Goal: Check status: Check status

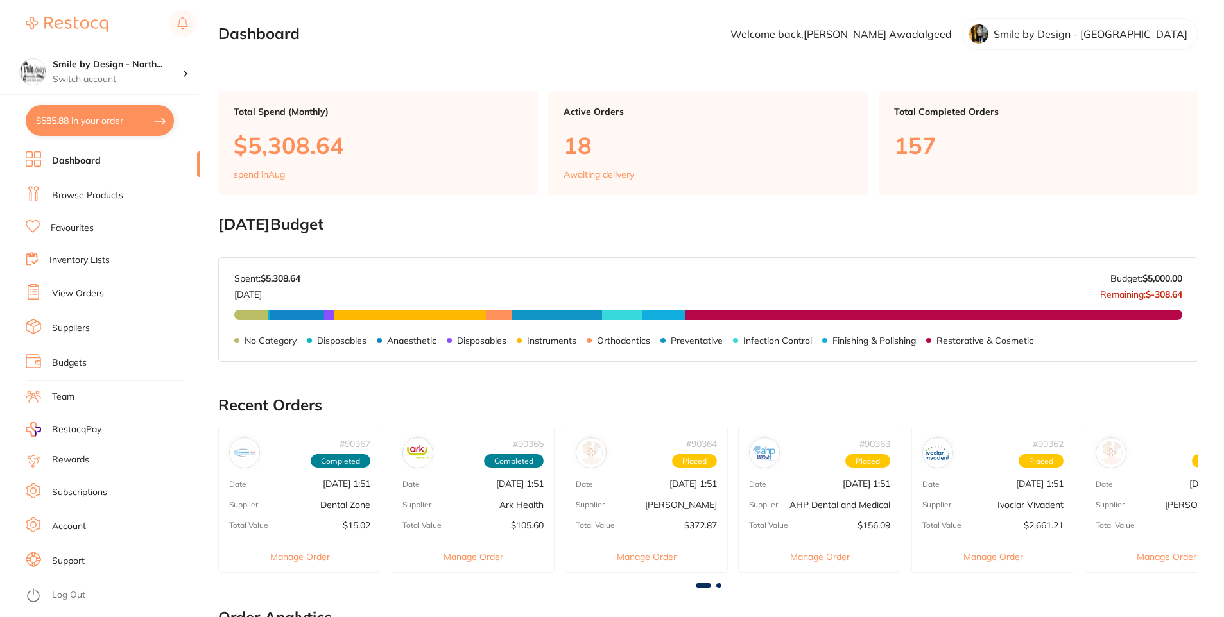
click at [144, 104] on section "Smile by Design - North... Switch account Smile by Design - [GEOGRAPHIC_DATA] S…" at bounding box center [100, 308] width 200 height 617
click at [142, 119] on button "$585.88 in your order" at bounding box center [100, 120] width 148 height 31
checkbox input "true"
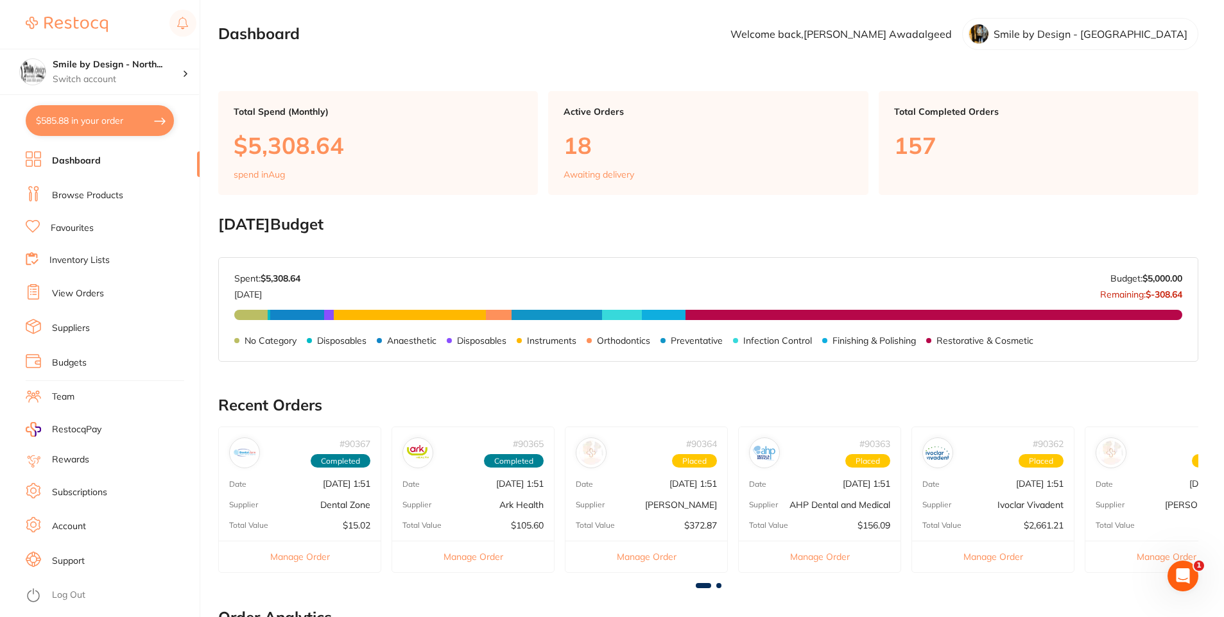
checkbox input "true"
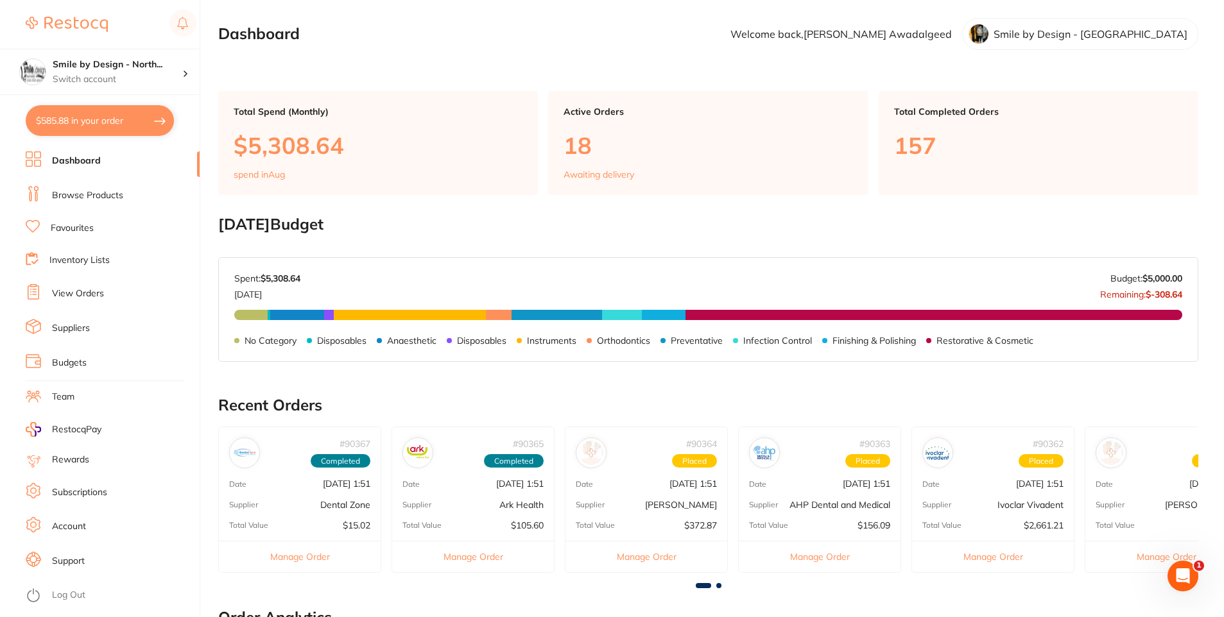
checkbox input "true"
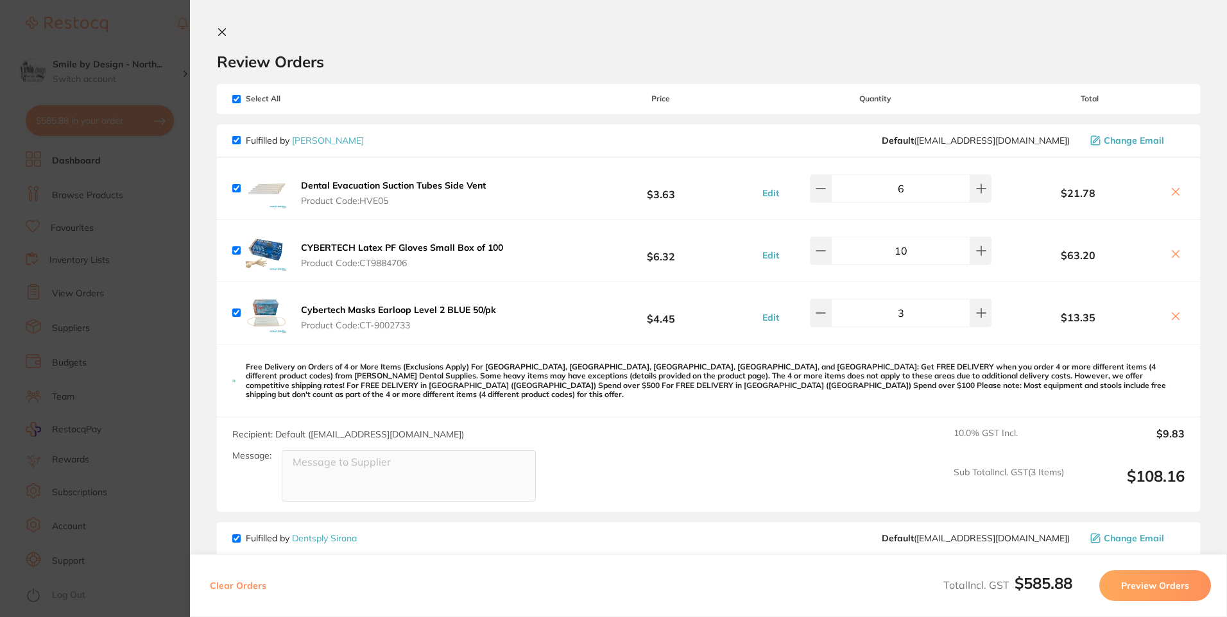
click at [616, 438] on div "Recipient: Default ( save@adamdental.com.au ) Message: 10.0 % GST Incl. $9.83 S…" at bounding box center [708, 465] width 983 height 94
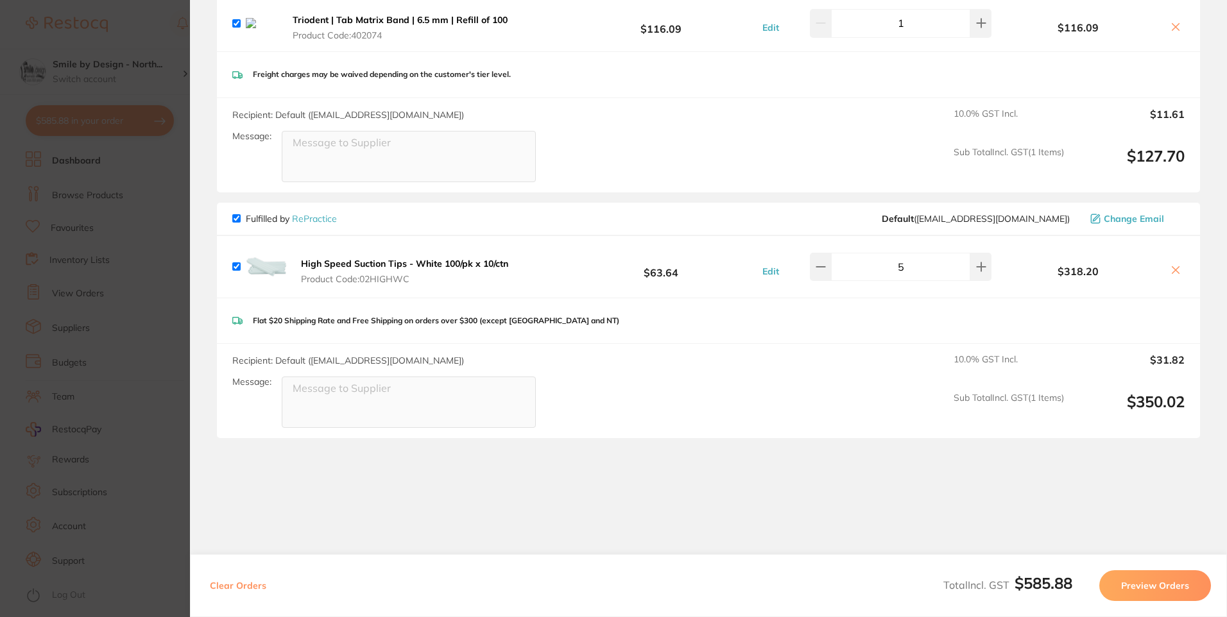
scroll to position [520, 0]
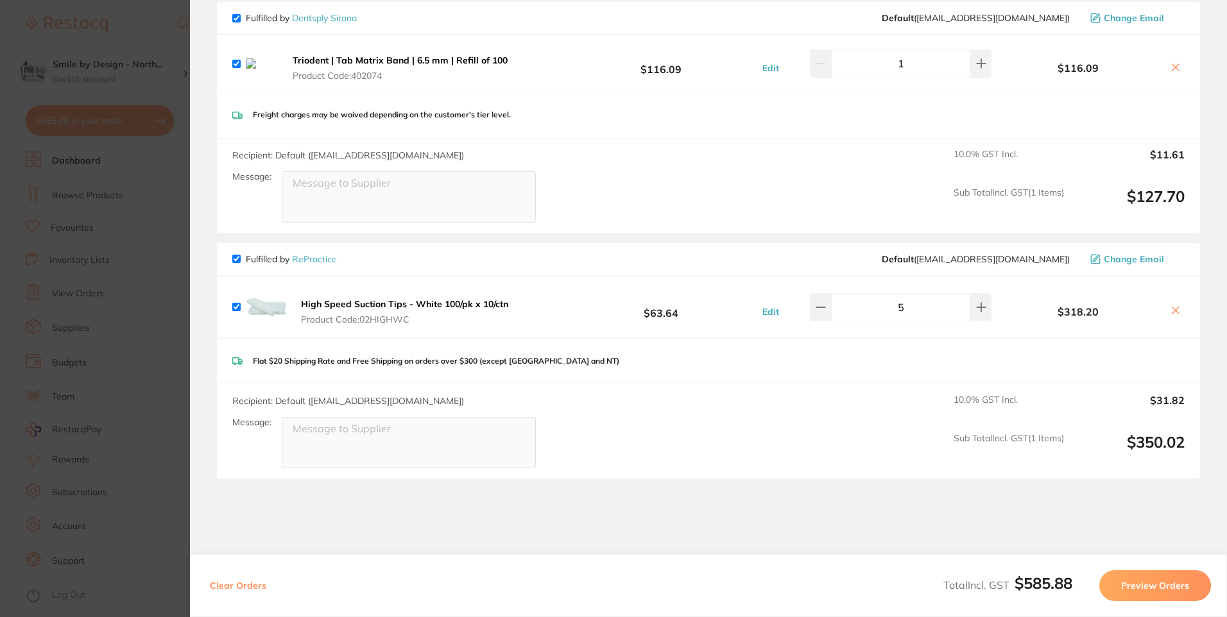
click at [1179, 305] on button at bounding box center [1176, 311] width 18 height 13
click at [1174, 305] on icon at bounding box center [1175, 310] width 10 height 10
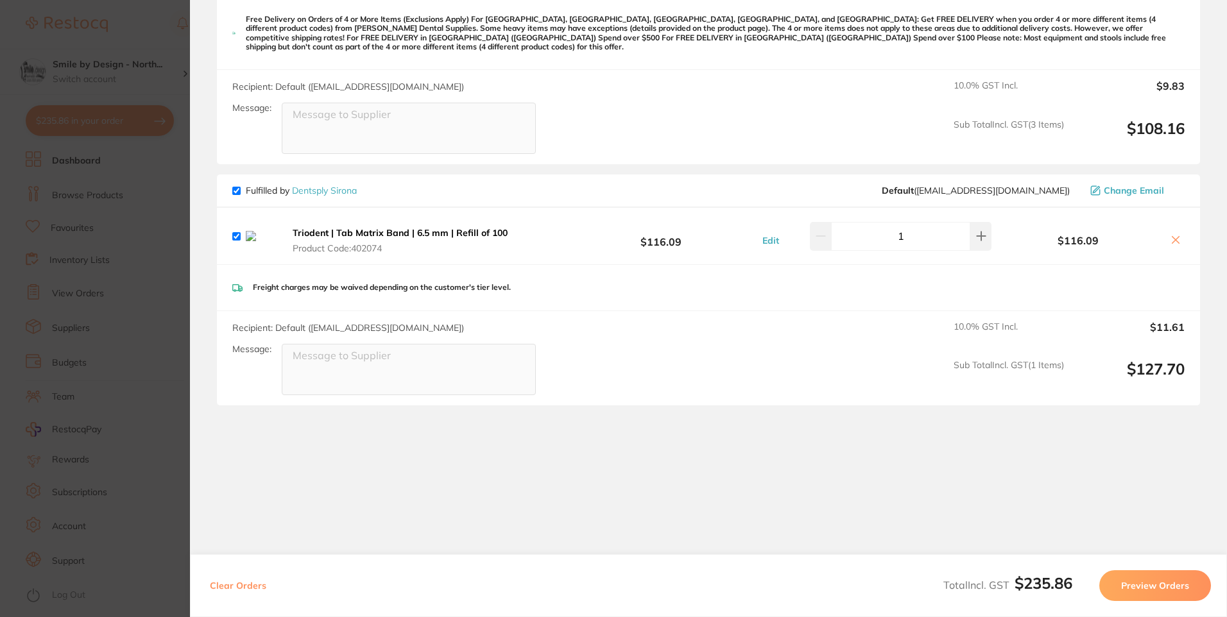
scroll to position [339, 0]
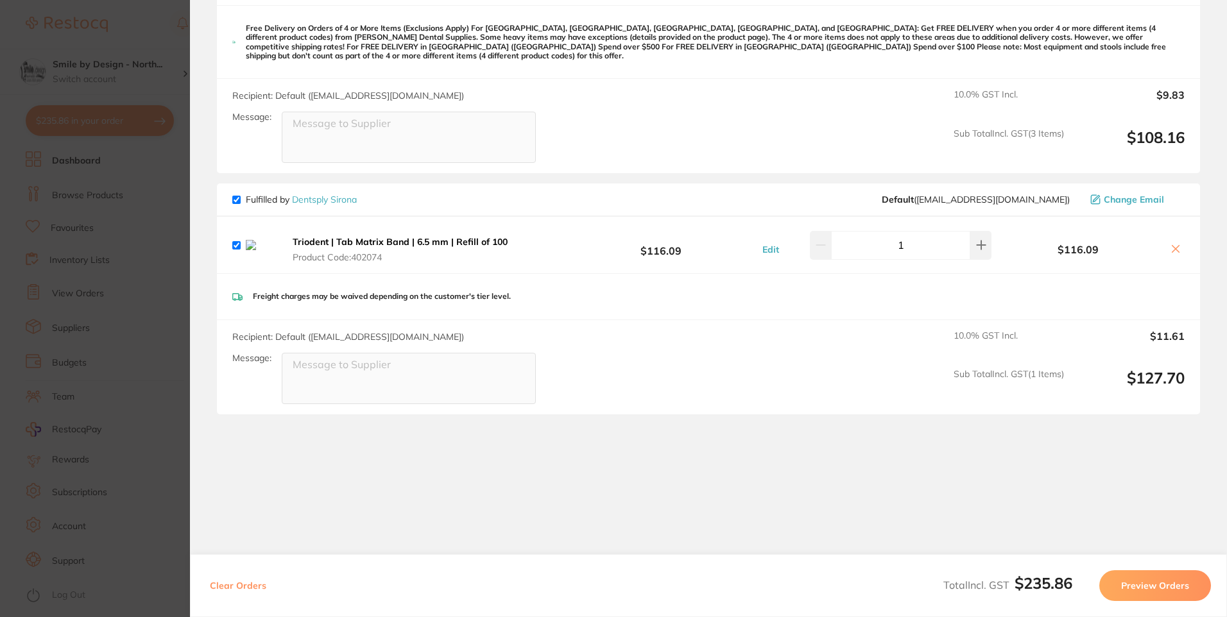
checkbox input "true"
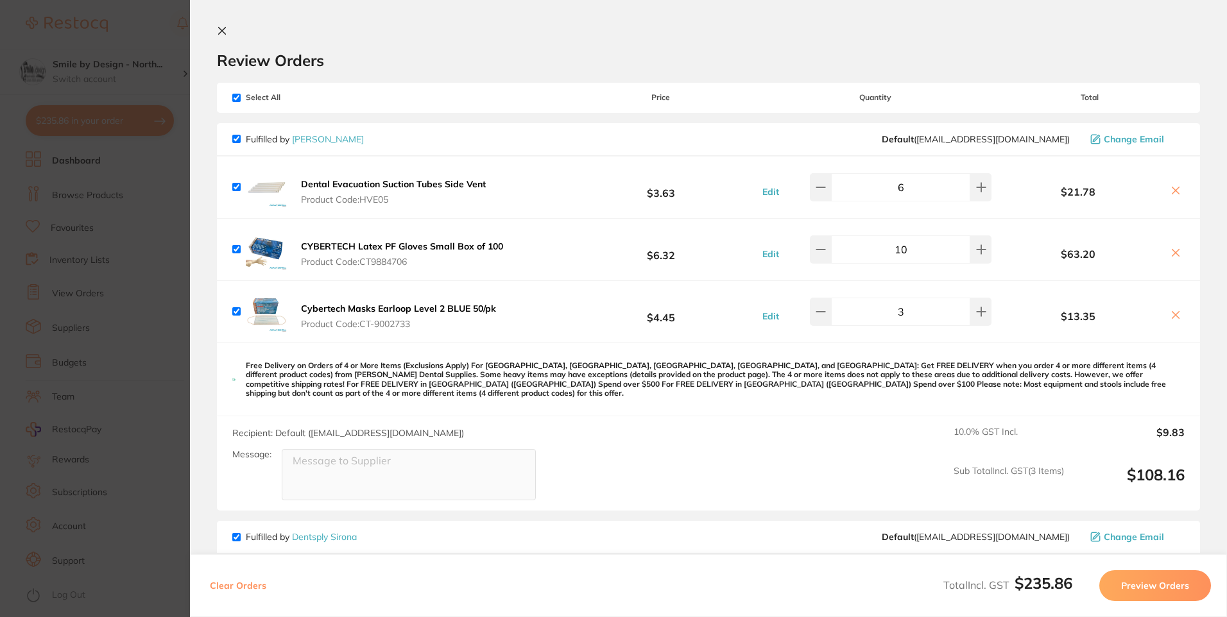
scroll to position [0, 0]
click at [28, 234] on section "Update RRP Set your pre negotiated price for this item. Item Agreed RRP (excl. …" at bounding box center [613, 308] width 1227 height 617
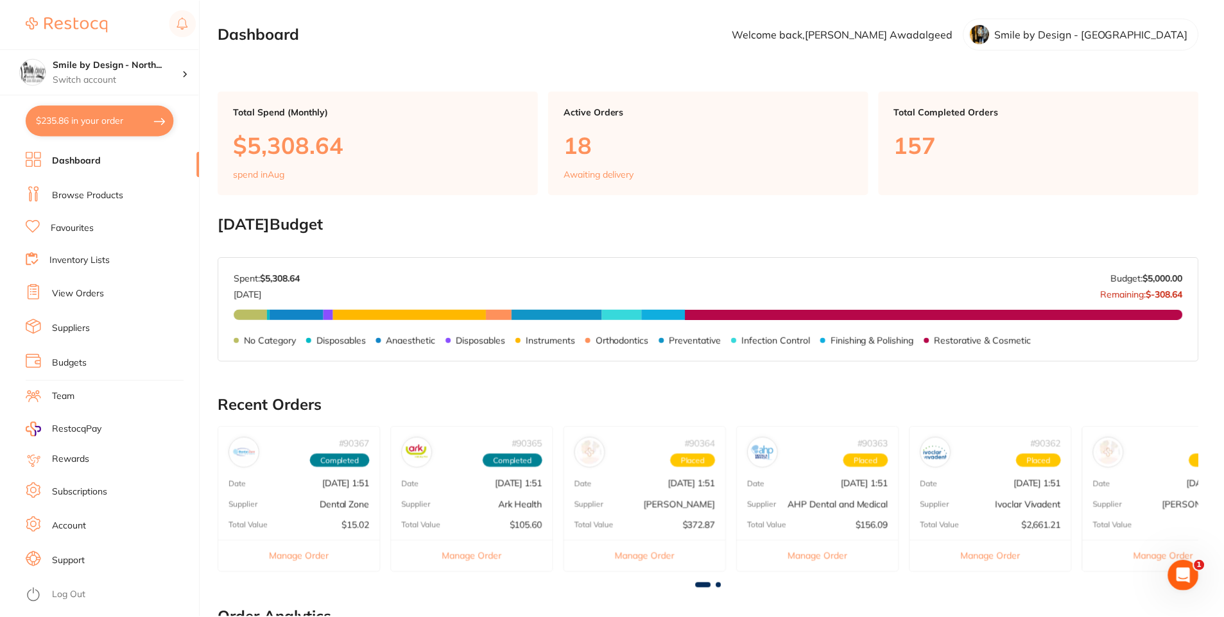
scroll to position [5, 0]
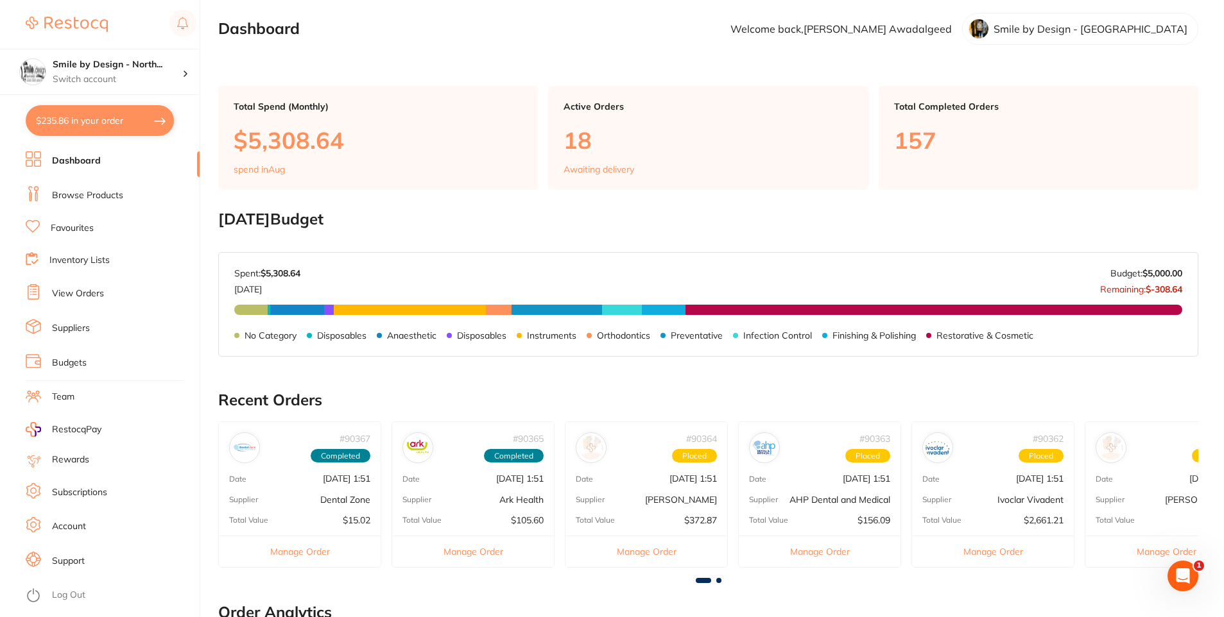
click at [66, 100] on section "Smile by Design - North... Switch account Smile by Design - North Sydney Smile …" at bounding box center [100, 308] width 200 height 617
click at [65, 114] on button "$235.86 in your order" at bounding box center [100, 120] width 148 height 31
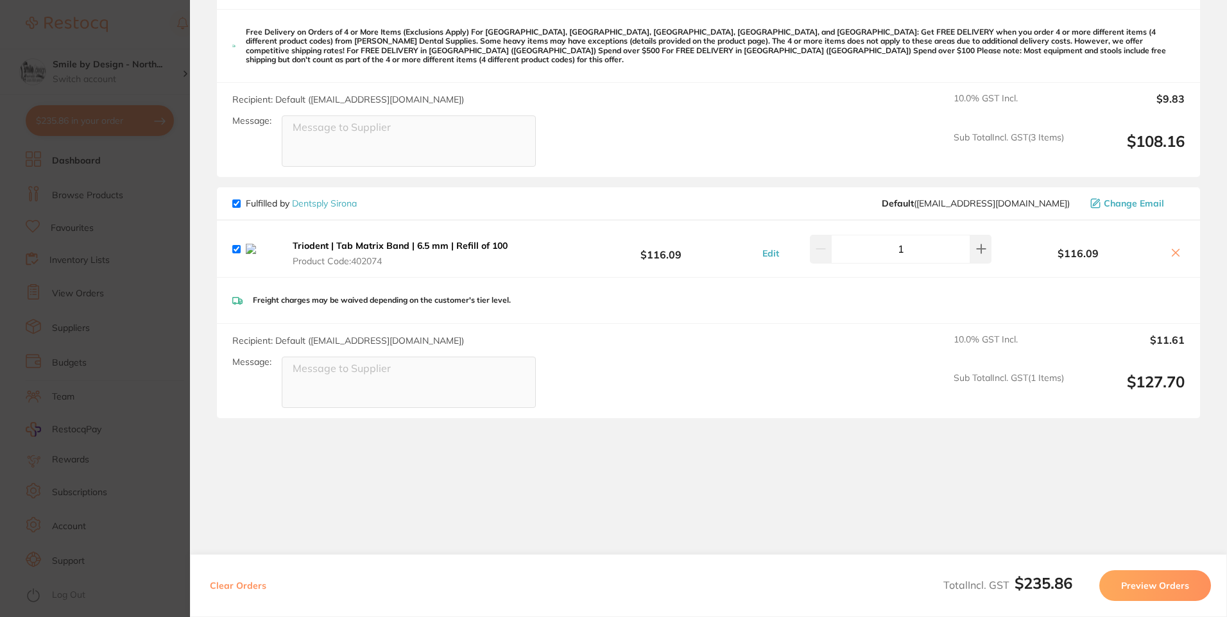
scroll to position [339, 0]
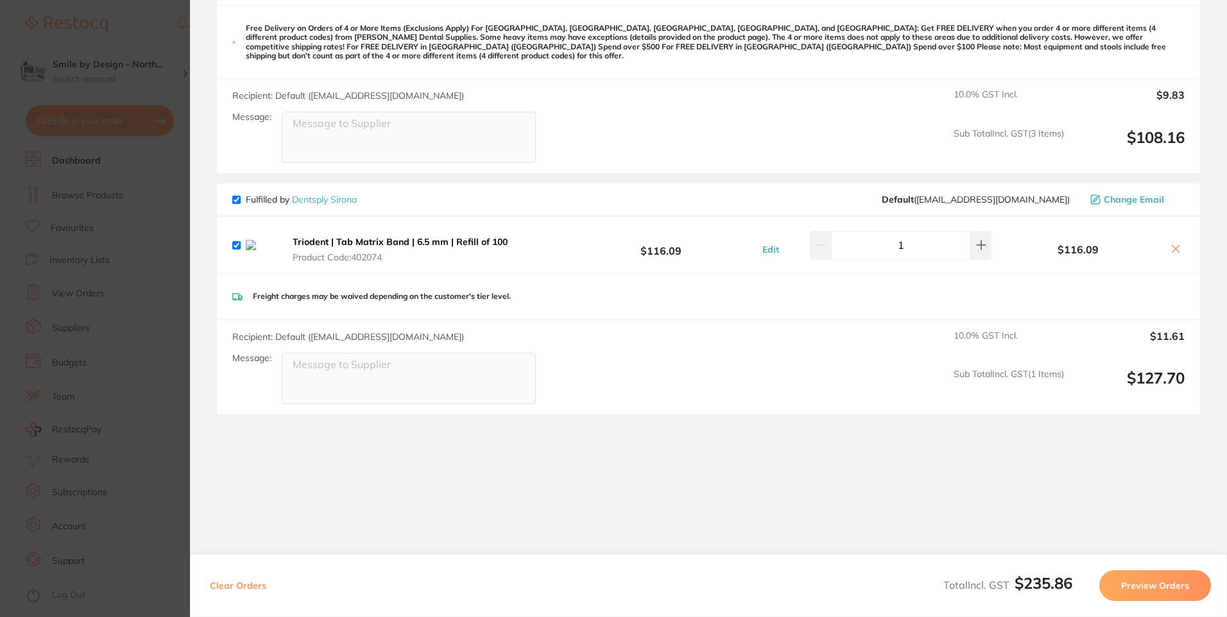
click at [71, 173] on section "Update RRP Set your pre negotiated price for this item. Item Agreed RRP (excl. …" at bounding box center [613, 308] width 1227 height 617
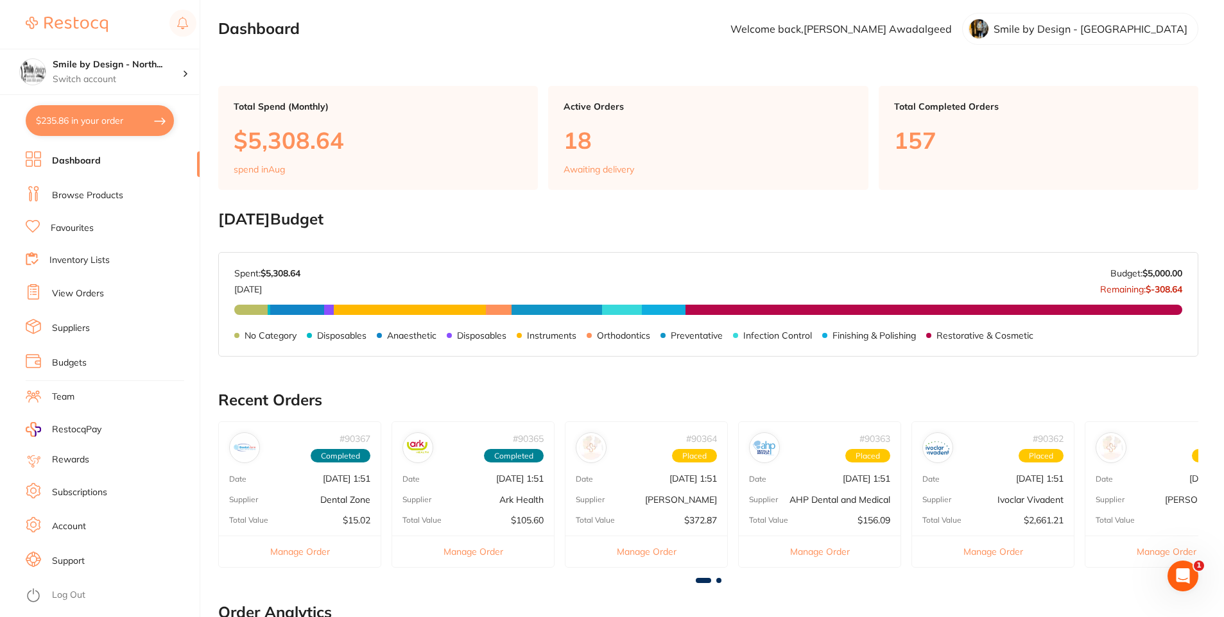
click at [83, 293] on link "View Orders" at bounding box center [78, 293] width 52 height 13
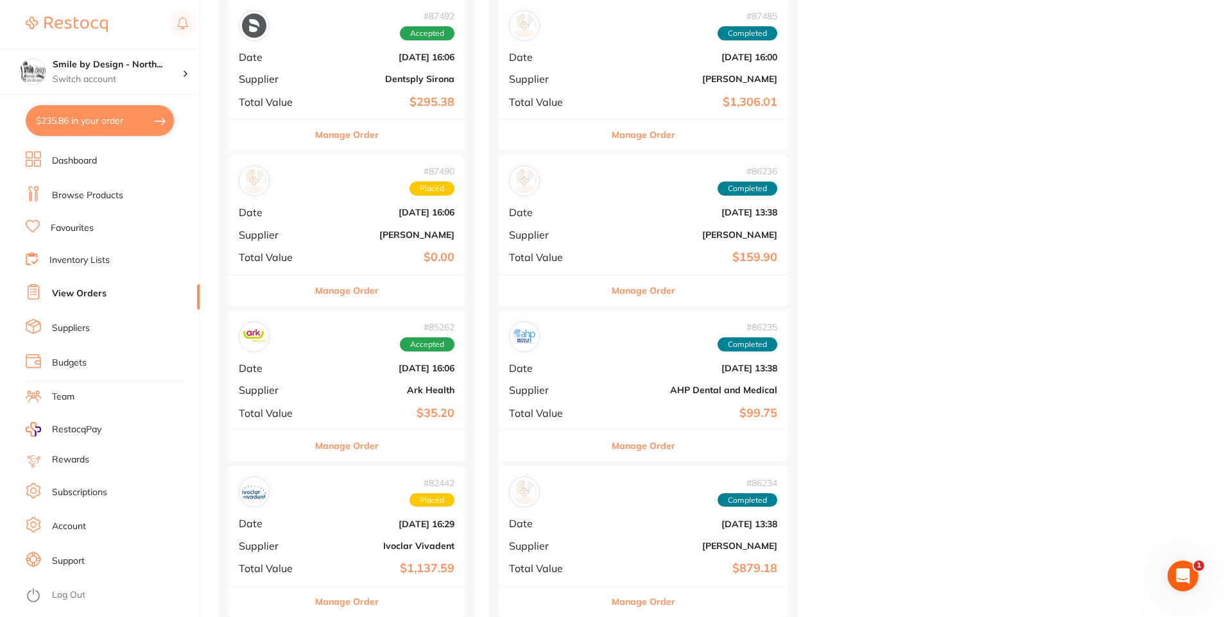
scroll to position [1027, 0]
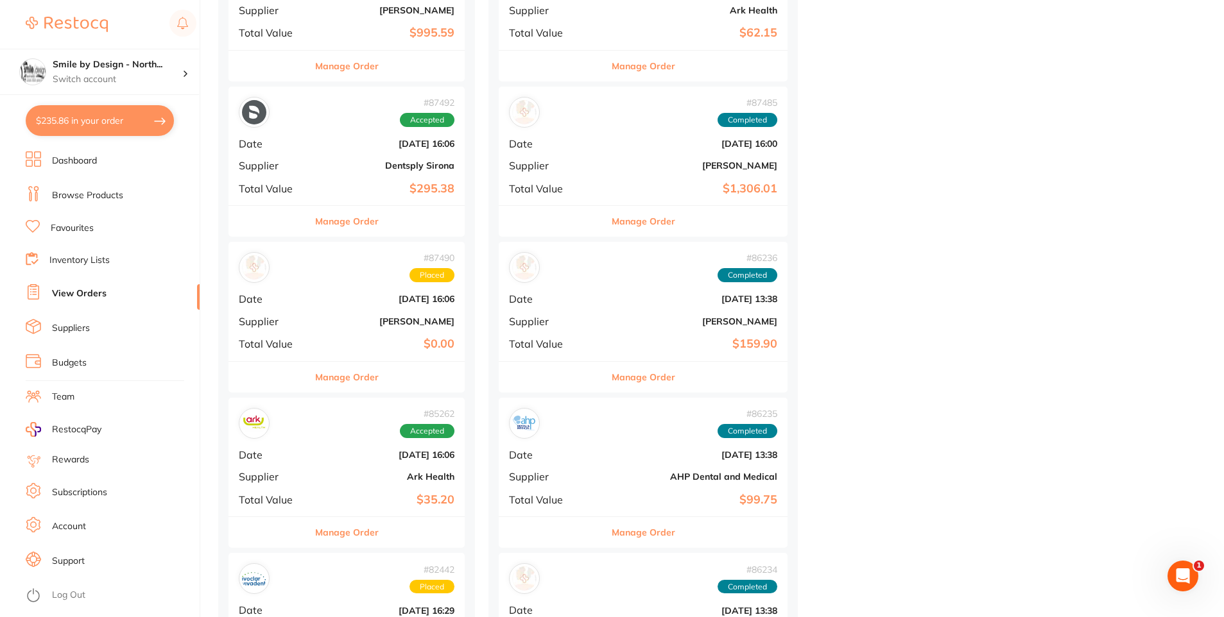
click at [338, 331] on div "# 87490 Placed Date Jul 24 2025, 16:06 Supplier Henry Schein Halas Total Value …" at bounding box center [346, 301] width 236 height 119
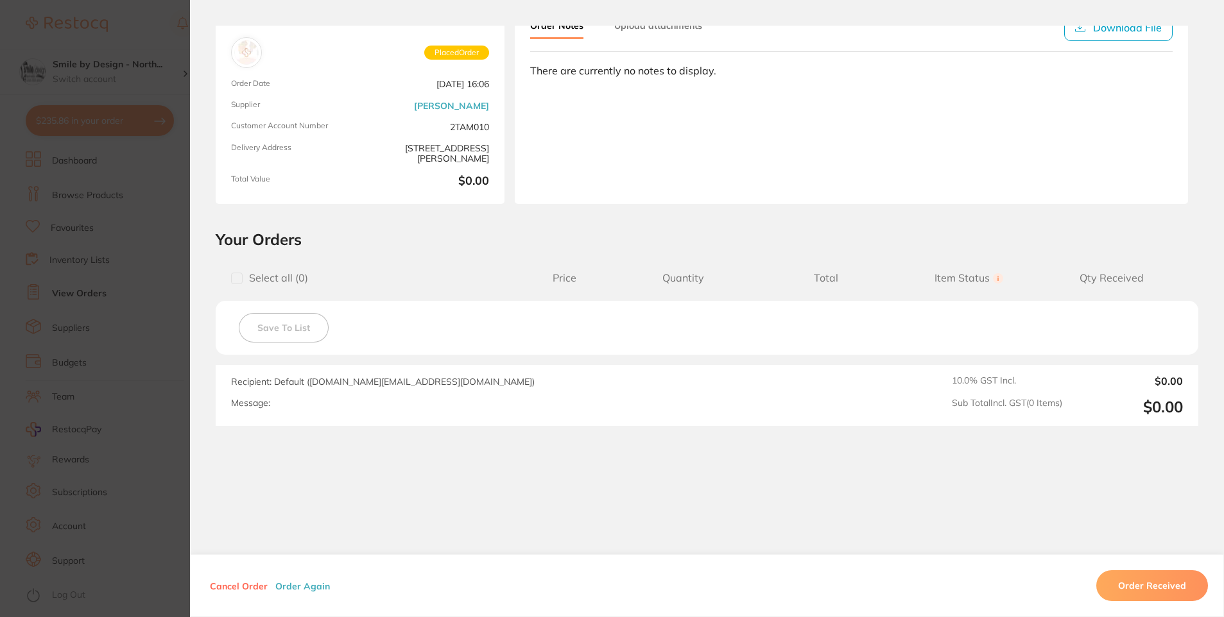
click at [107, 245] on section "Order ID: Restocq- 87490 Order Information Placed Order Order Date Jul 24 2025,…" at bounding box center [612, 308] width 1224 height 617
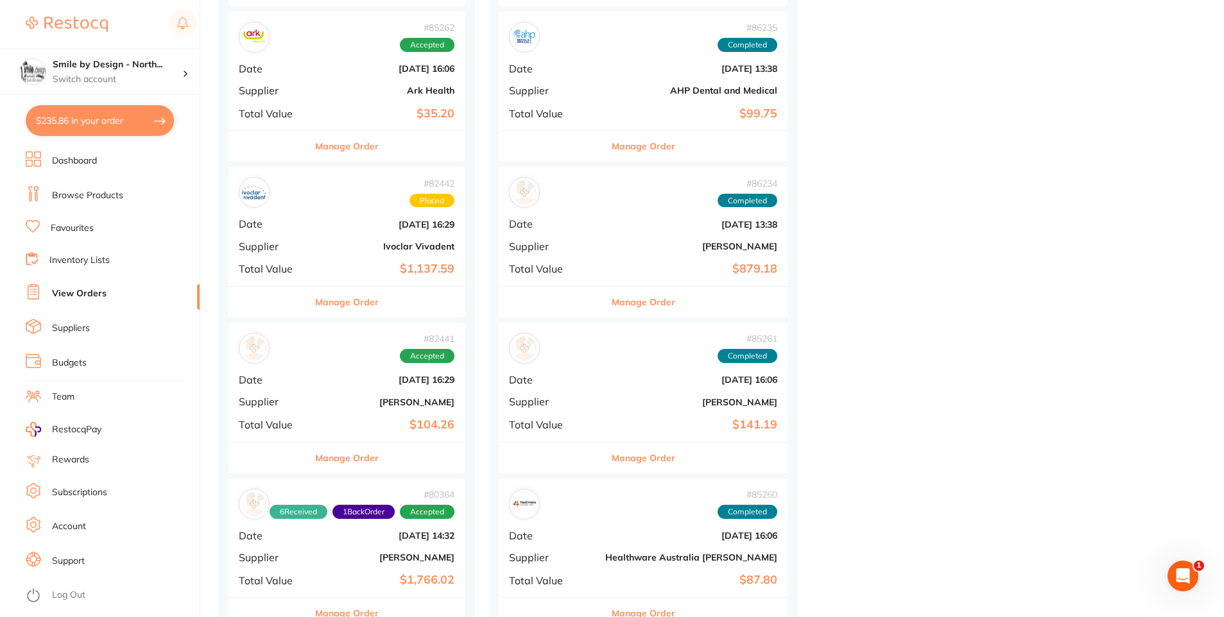
scroll to position [1412, 0]
click at [316, 559] on div "# 80364 6 Received 1 Back Order Accepted Date May 21 2025, 14:32 Supplier Henry…" at bounding box center [346, 539] width 236 height 119
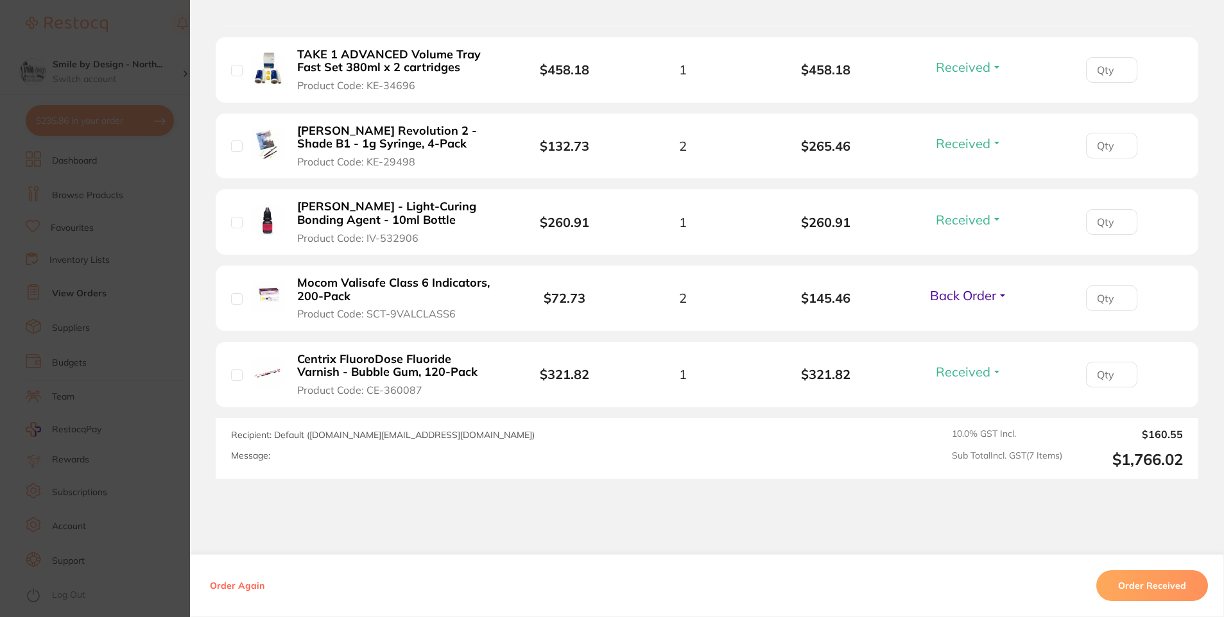
scroll to position [619, 0]
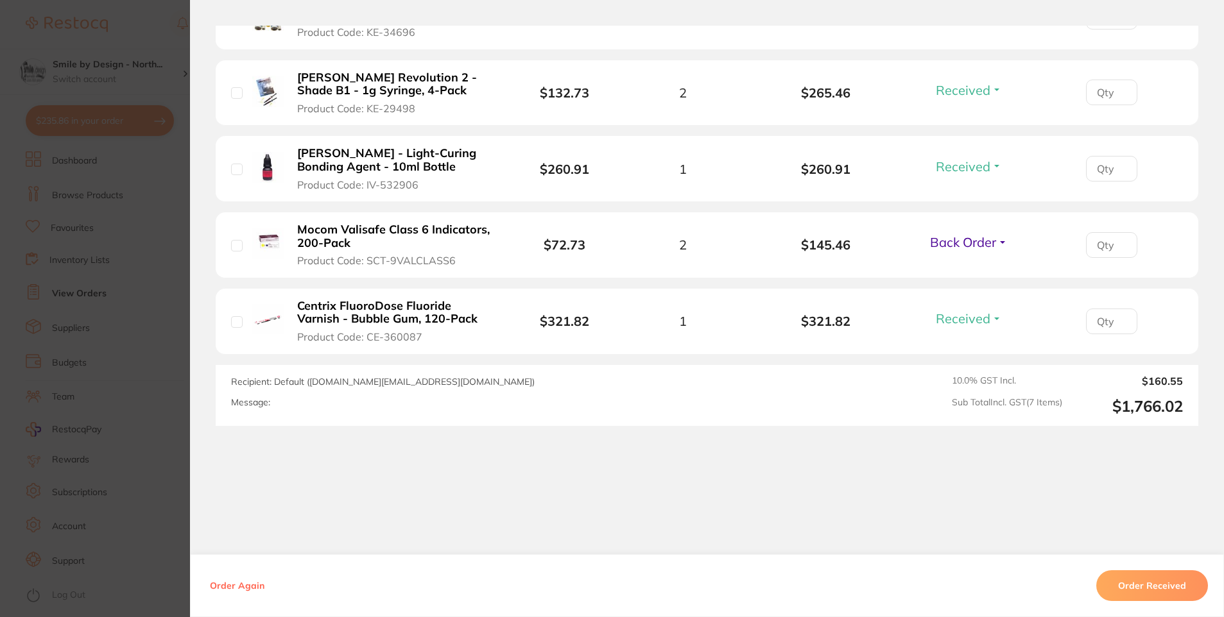
click at [119, 355] on section "Order ID: Restocq- 80364 Order Information 6 Received 1 Back Order Accepted Ord…" at bounding box center [612, 308] width 1224 height 617
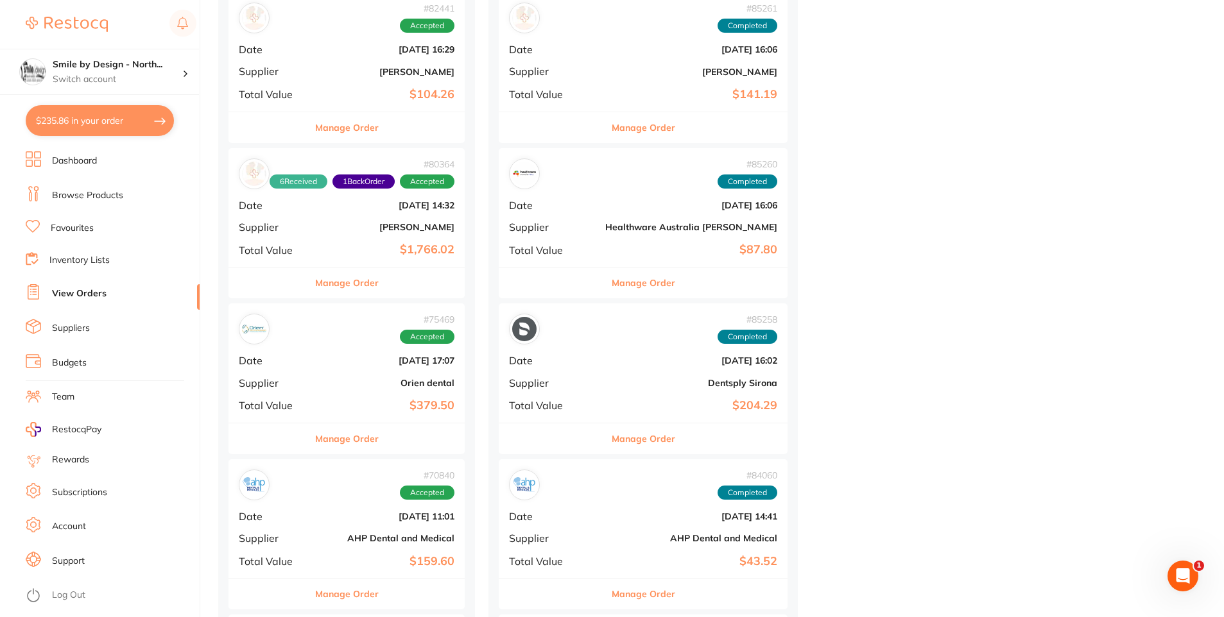
scroll to position [1668, 0]
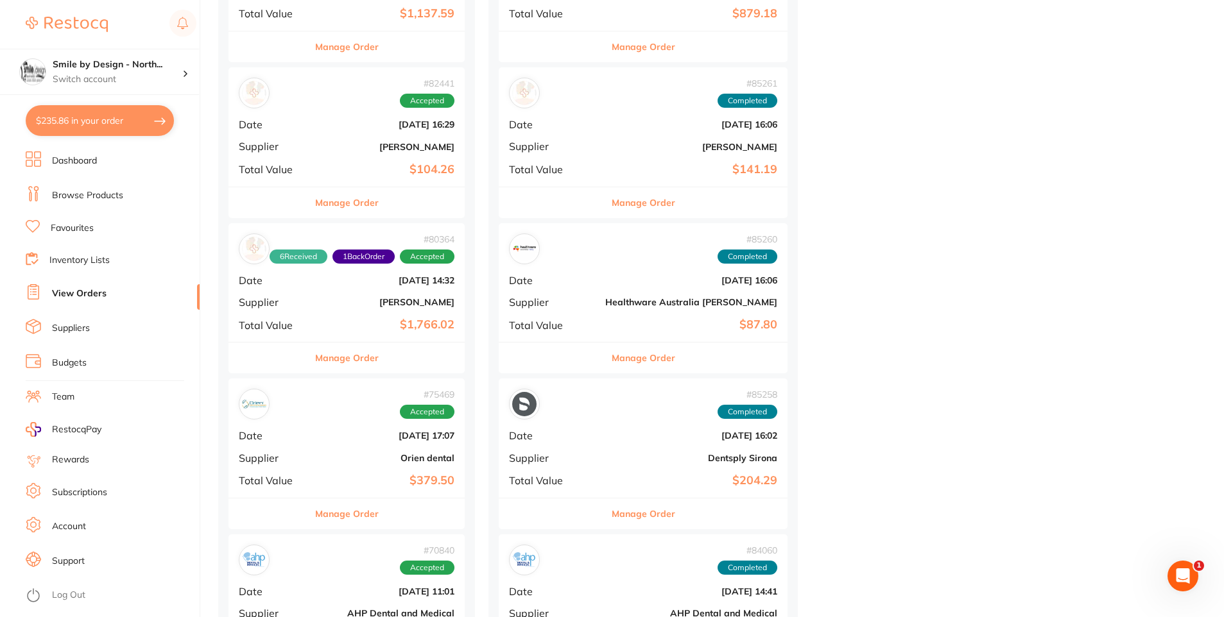
click at [314, 431] on div "# 75469 Accepted Date Apr 2 2025, 17:07 Supplier Orien dental Total Value $379.…" at bounding box center [346, 438] width 236 height 119
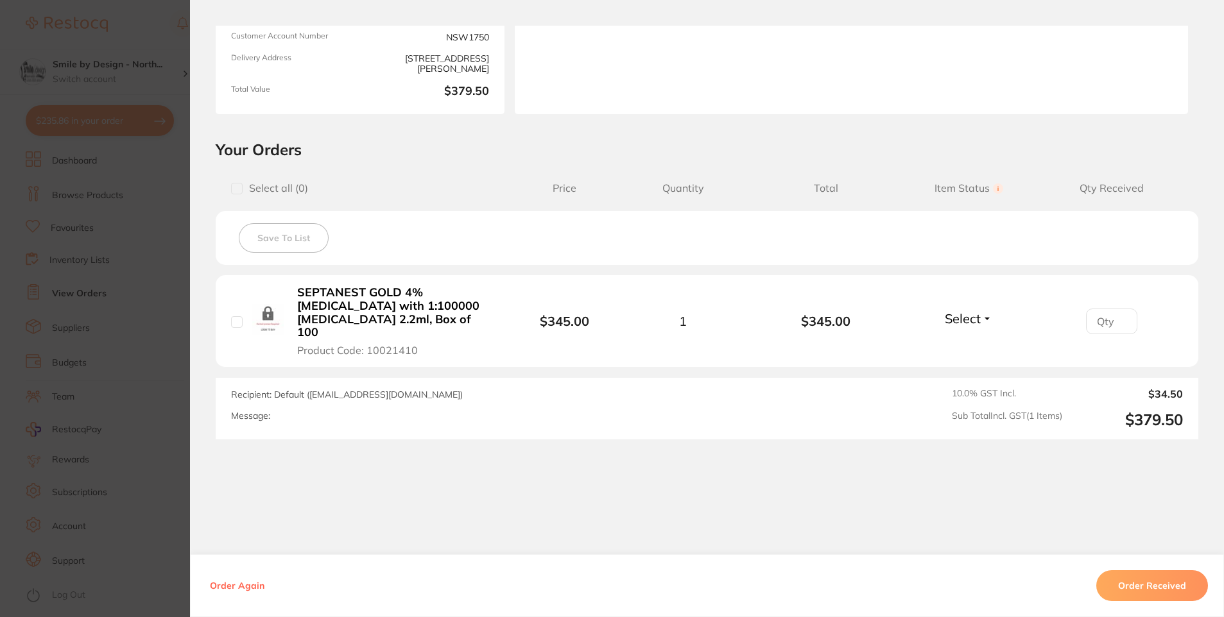
click at [86, 341] on section "Order ID: Restocq- 75469 Order Information Accepted Order Order Date Apr 2 2025…" at bounding box center [612, 308] width 1224 height 617
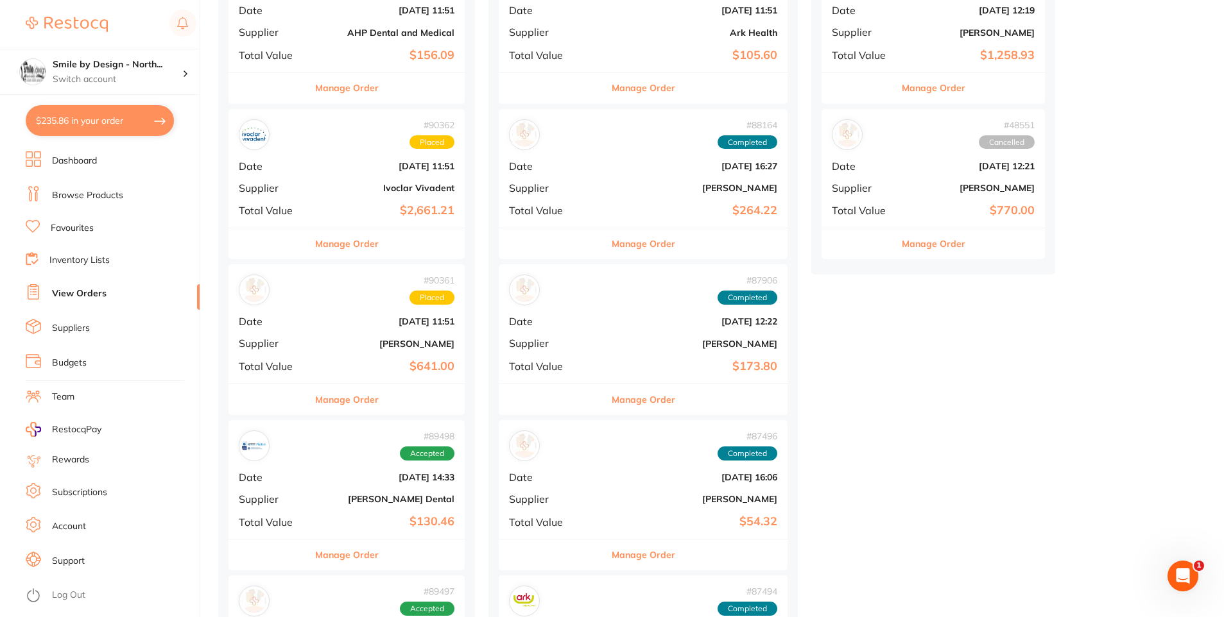
scroll to position [385, 0]
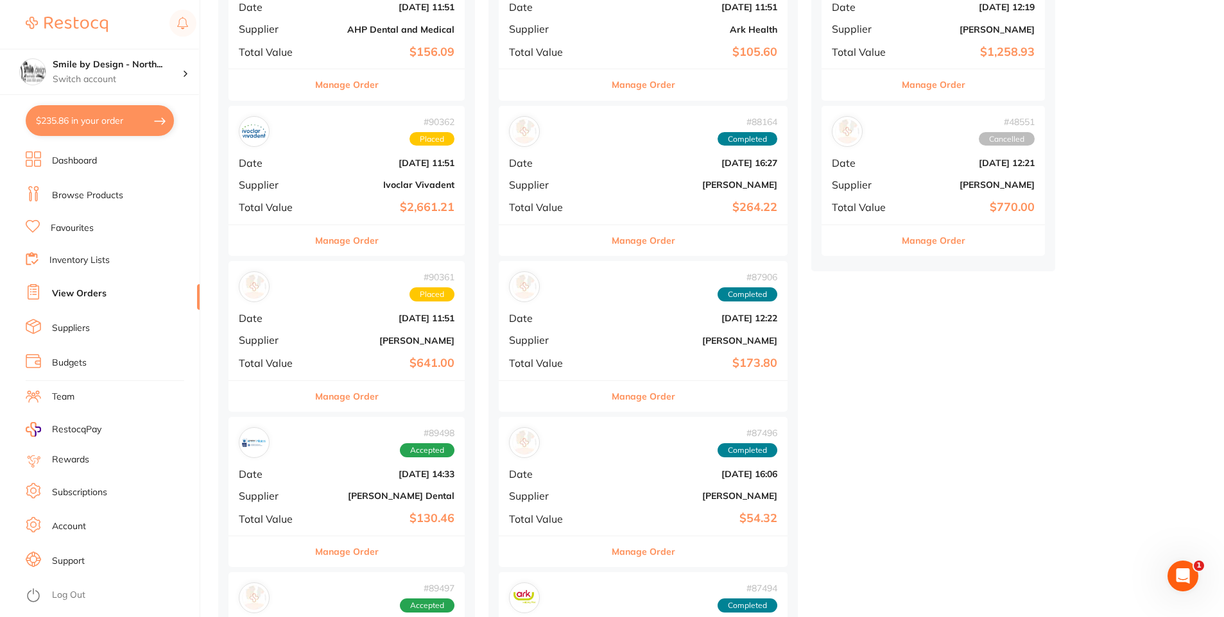
click at [330, 340] on b "[PERSON_NAME]" at bounding box center [386, 341] width 137 height 10
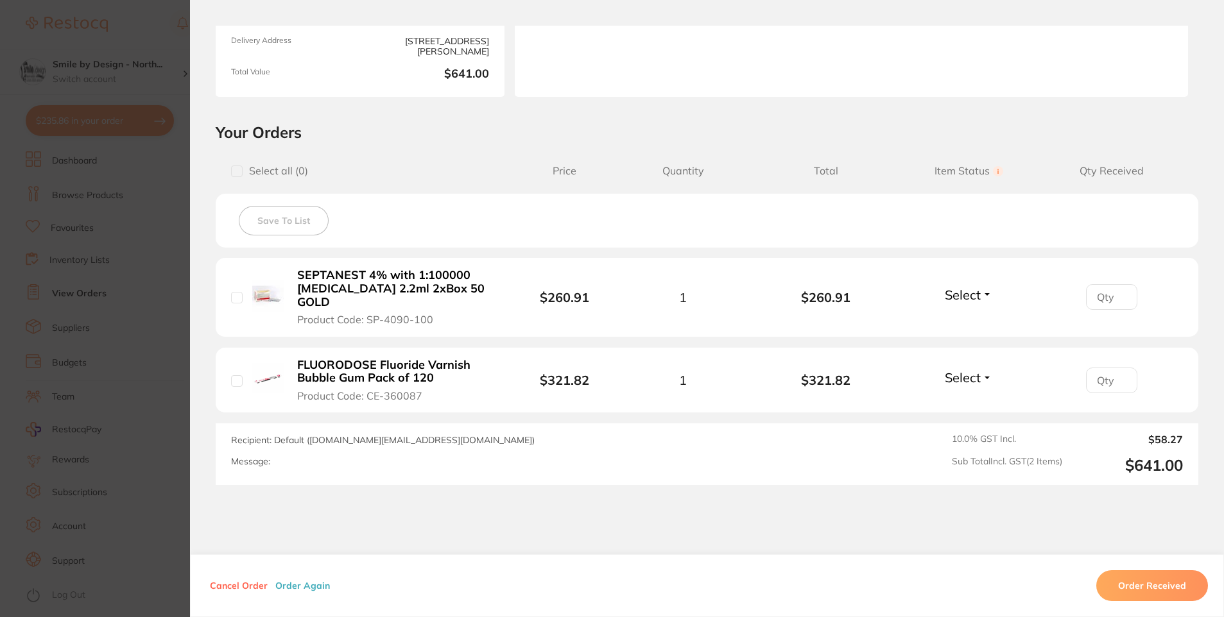
click at [98, 285] on section "Order ID: Restocq- 90361 Order Information Placed Order Order Date [DATE] 11:51…" at bounding box center [612, 308] width 1224 height 617
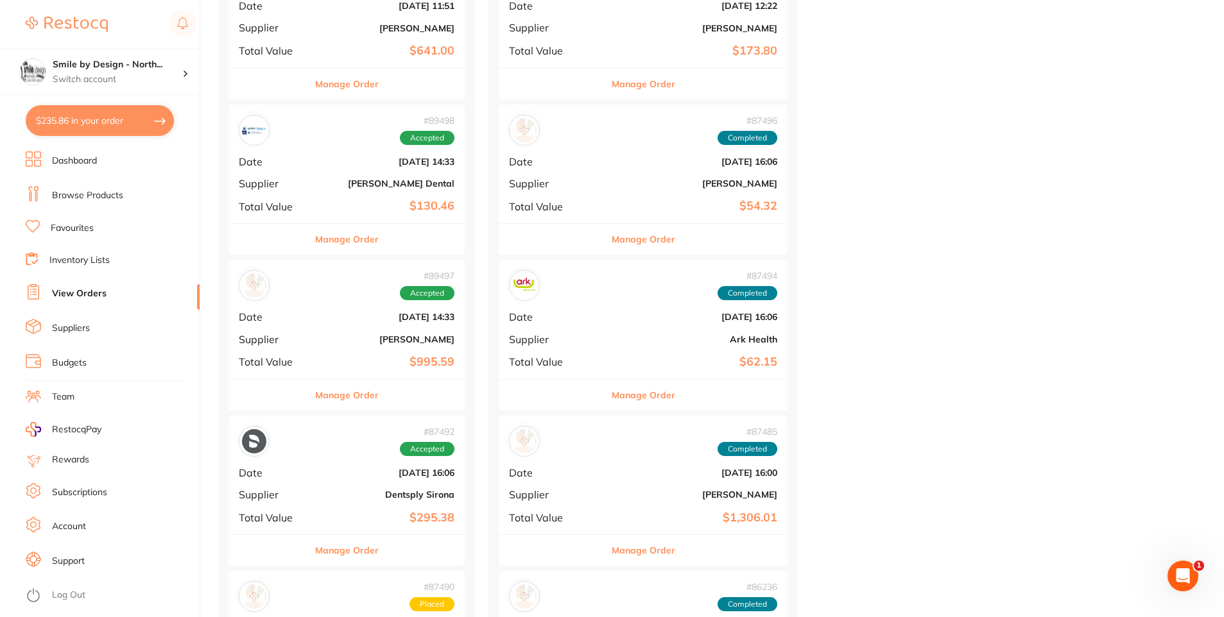
scroll to position [706, 0]
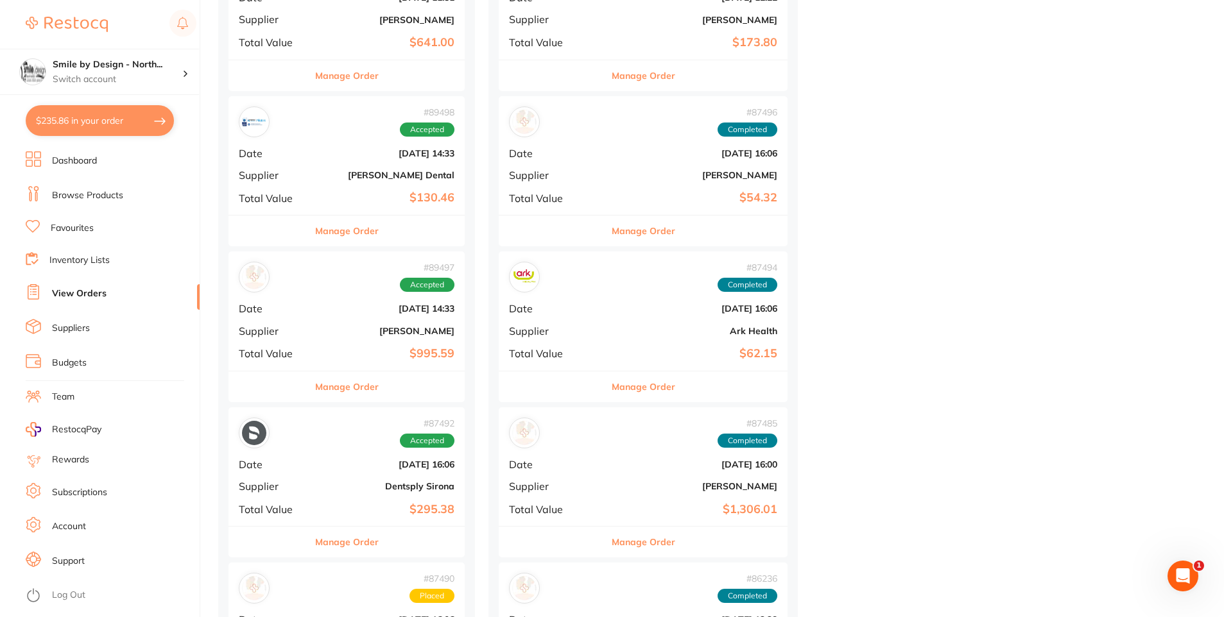
click at [339, 343] on div "# 89497 Accepted Date [DATE] 14:33 Supplier [PERSON_NAME] Total Value $995.59" at bounding box center [346, 311] width 236 height 119
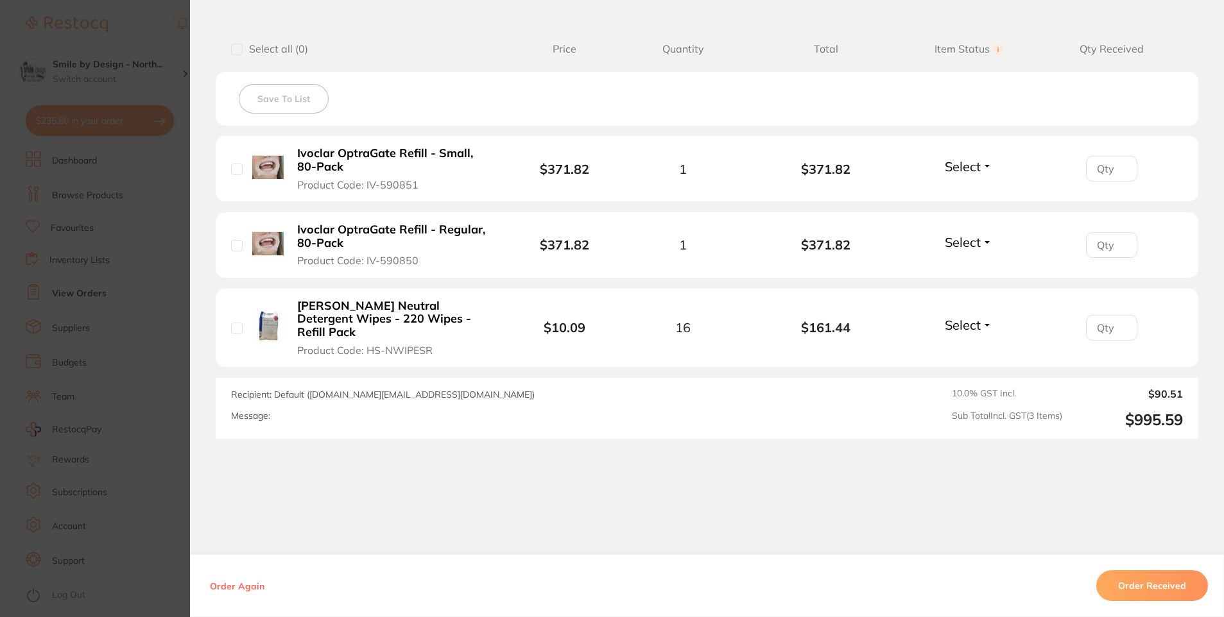
click at [116, 293] on section "Order ID: Restocq- 89497 Order Information Accepted Order Order Date [DATE] 14:…" at bounding box center [612, 308] width 1224 height 617
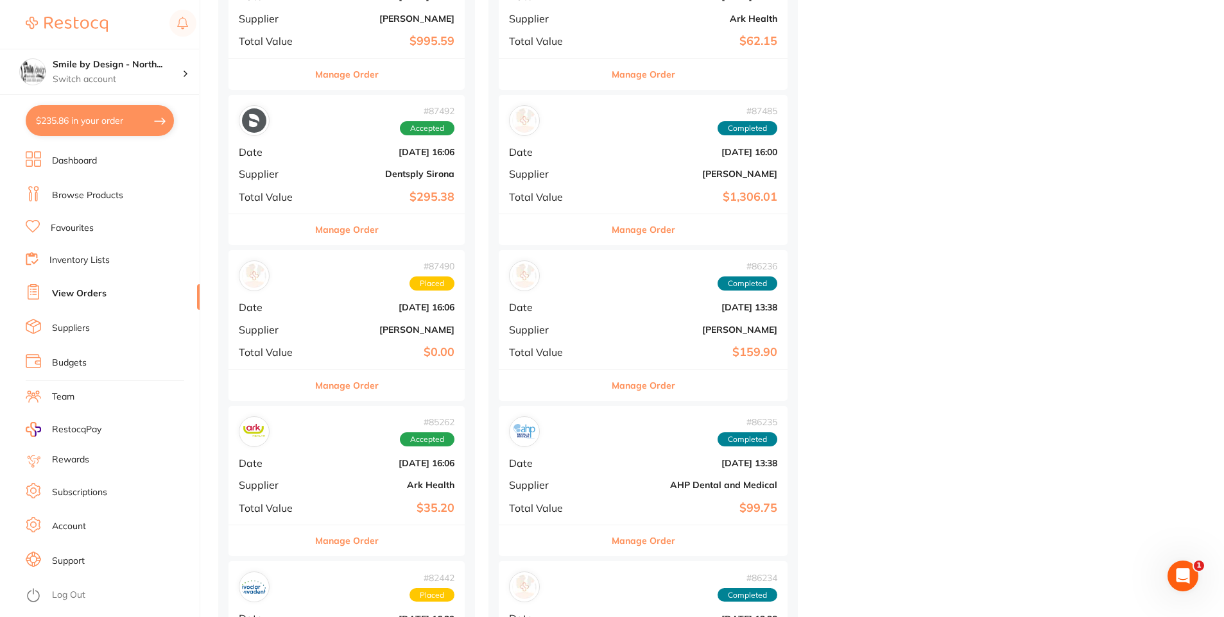
scroll to position [1027, 0]
